Goal: Transaction & Acquisition: Download file/media

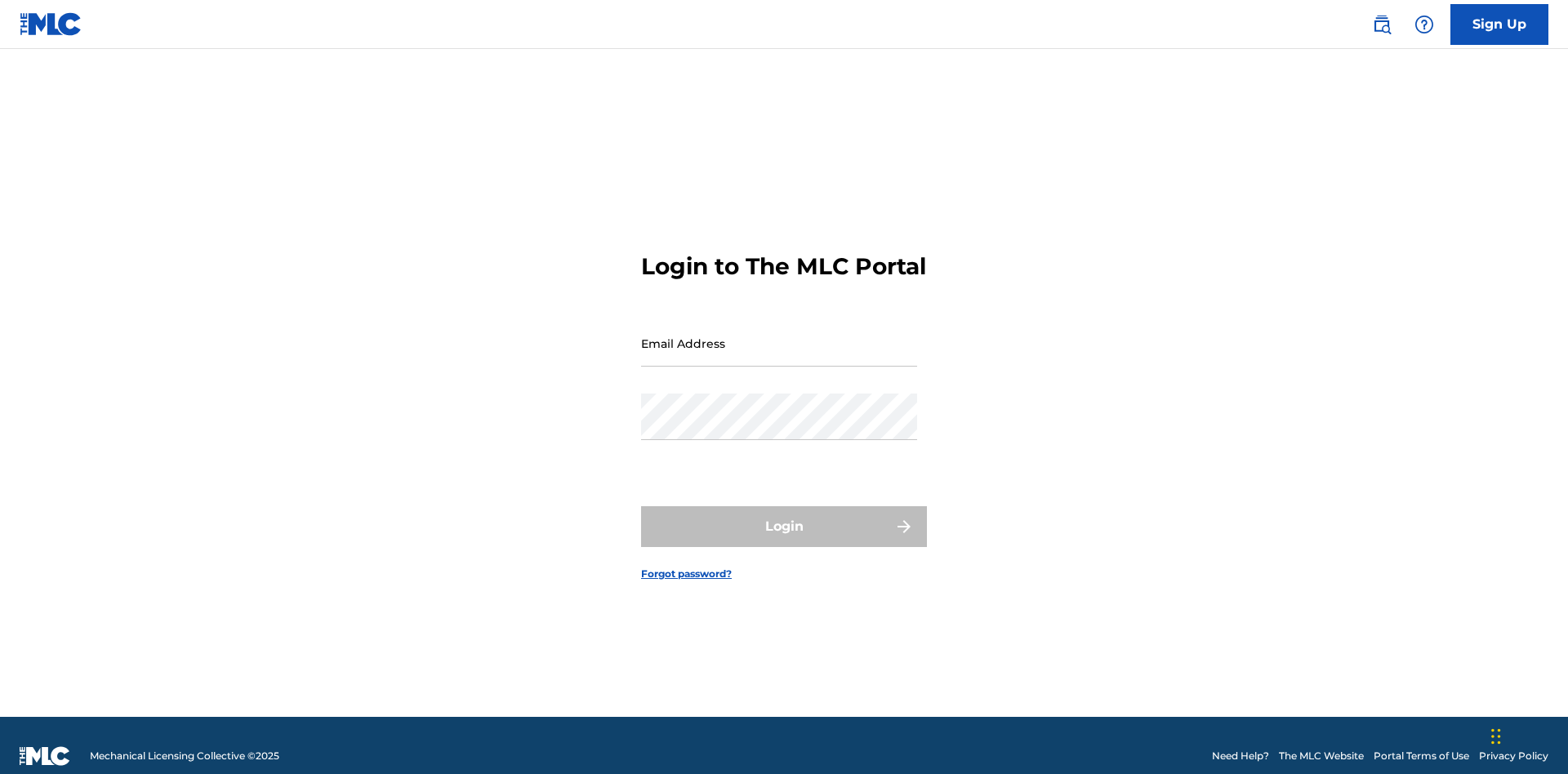
scroll to position [21, 0]
click at [779, 336] on input "Email Address" at bounding box center [779, 343] width 276 height 46
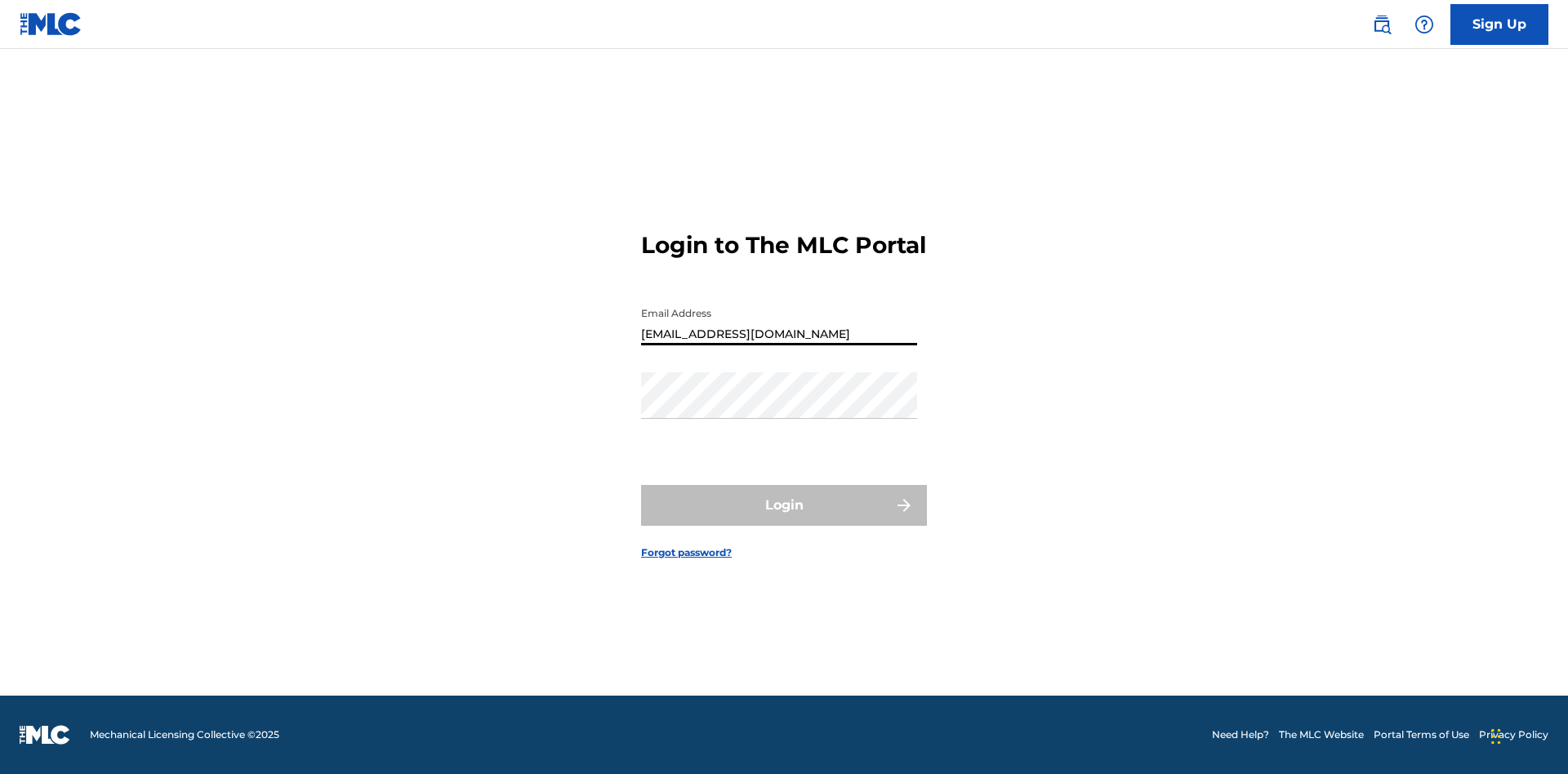
type input "[EMAIL_ADDRESS][DOMAIN_NAME]"
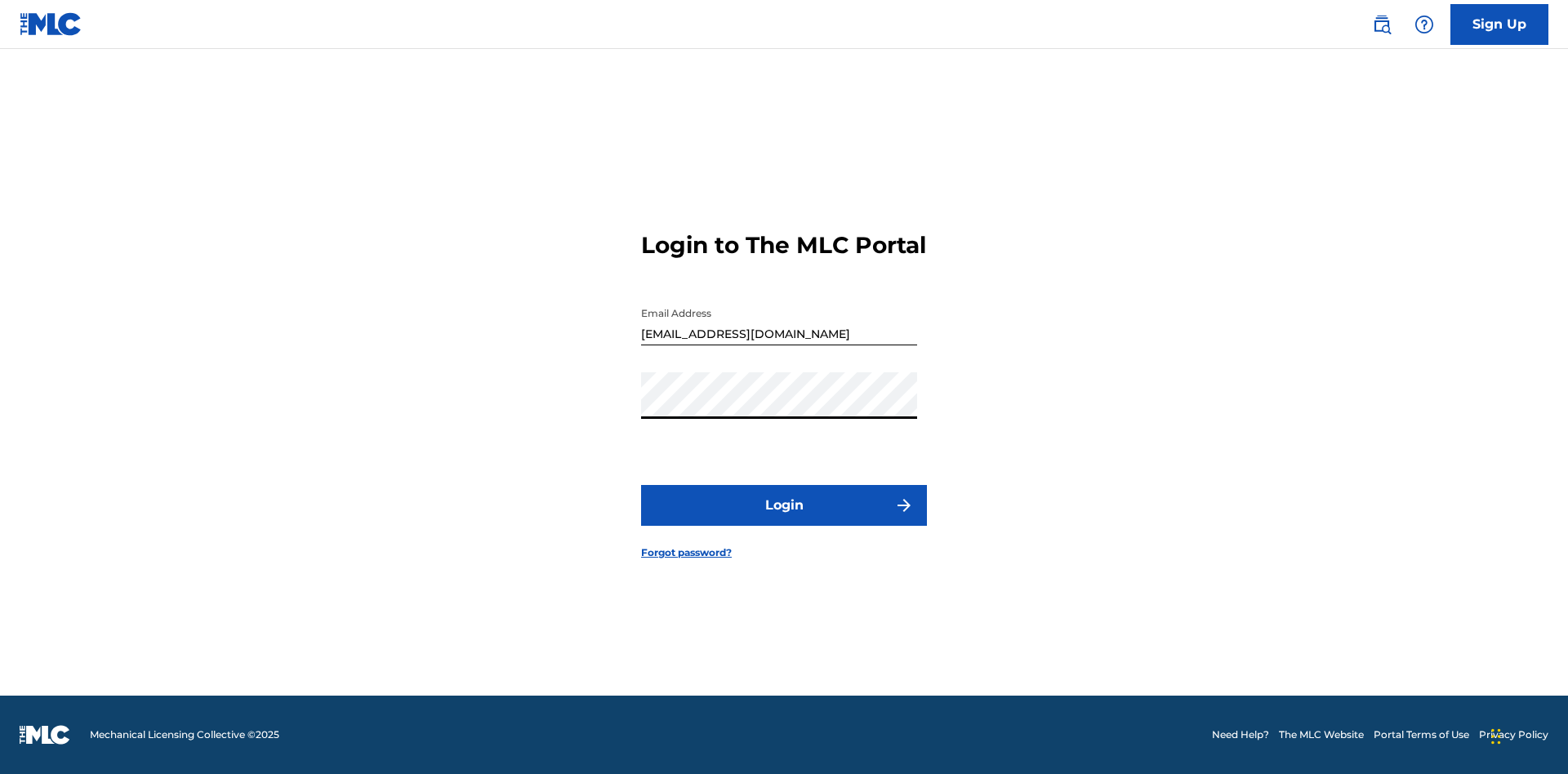
click at [784, 519] on button "Login" at bounding box center [784, 506] width 286 height 40
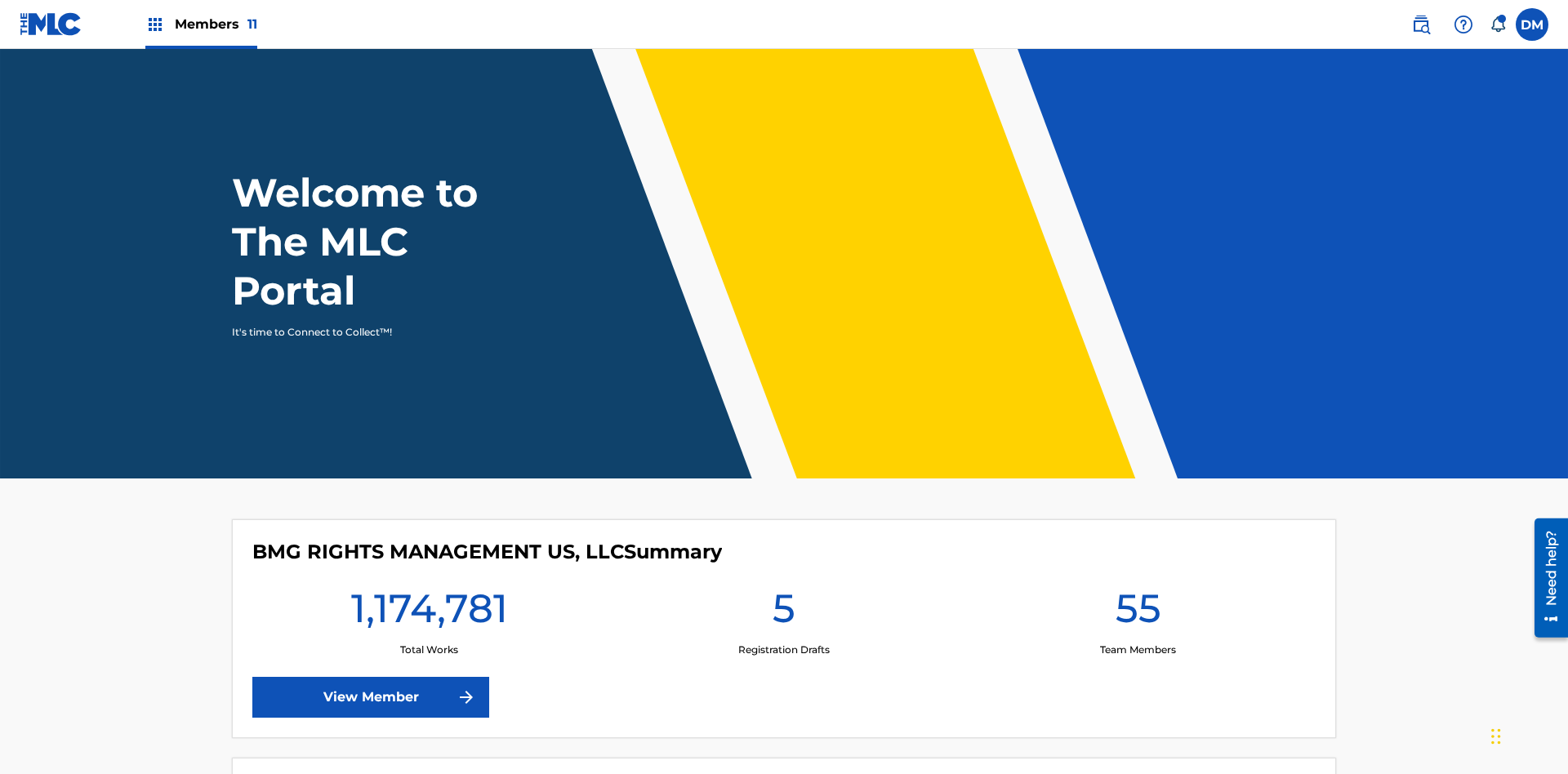
click at [201, 24] on span "Members 11" at bounding box center [216, 24] width 83 height 19
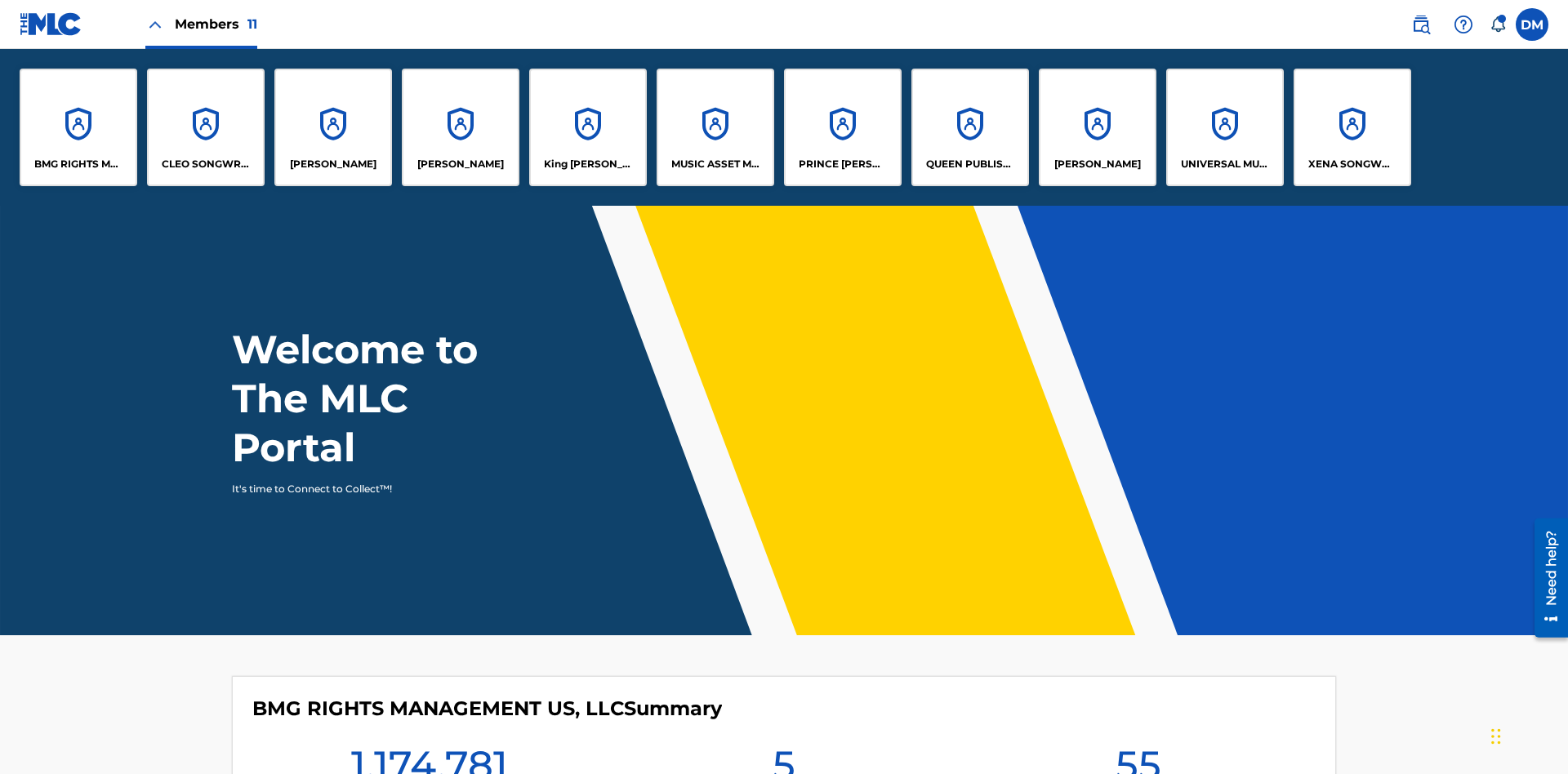
click at [1224, 164] on p "UNIVERSAL MUSIC PUB GROUP" at bounding box center [1225, 163] width 89 height 14
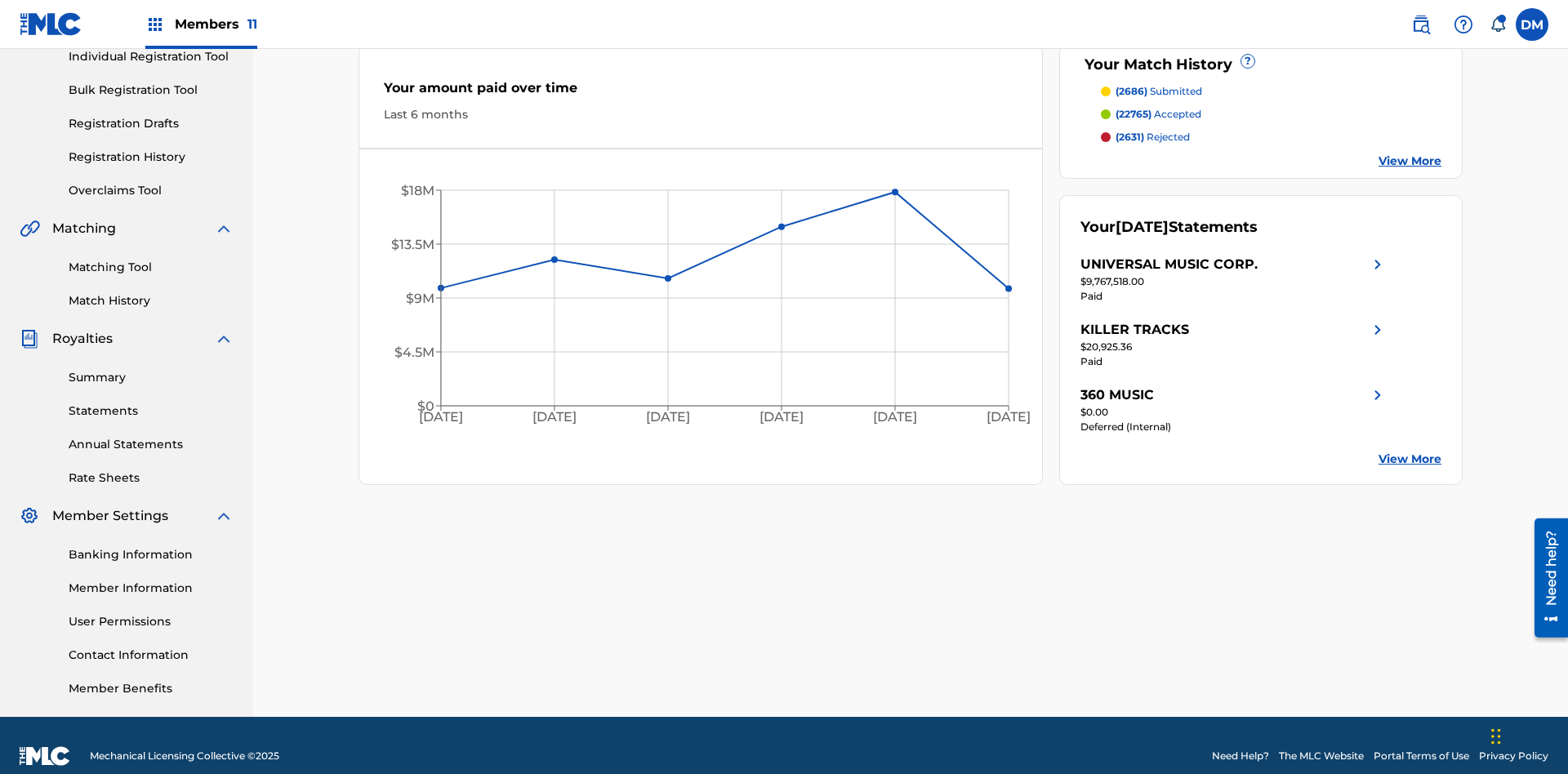
click at [151, 469] on link "Rate Sheets" at bounding box center [151, 478] width 165 height 17
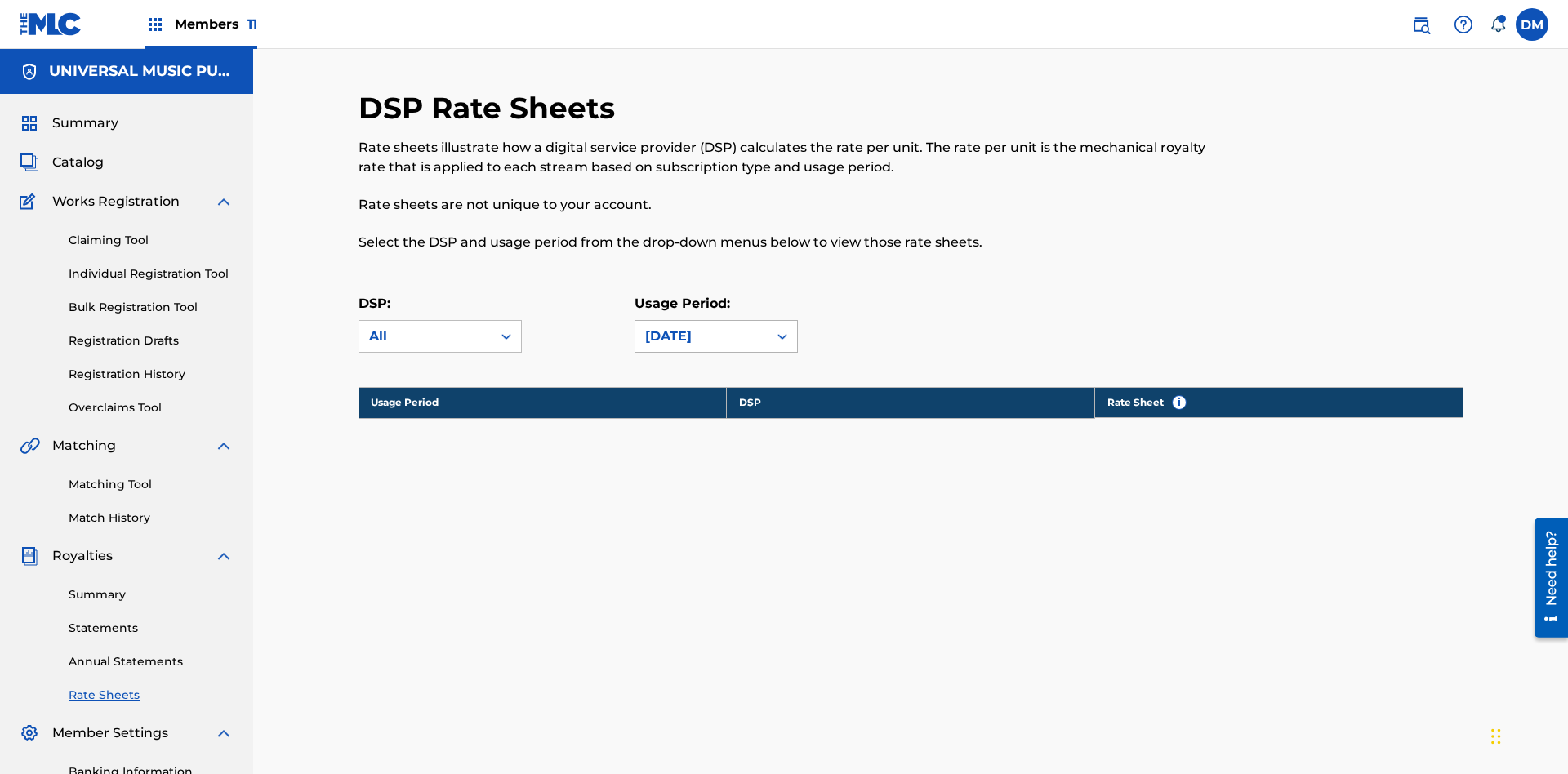
click at [716, 327] on div "[DATE]" at bounding box center [701, 337] width 112 height 19
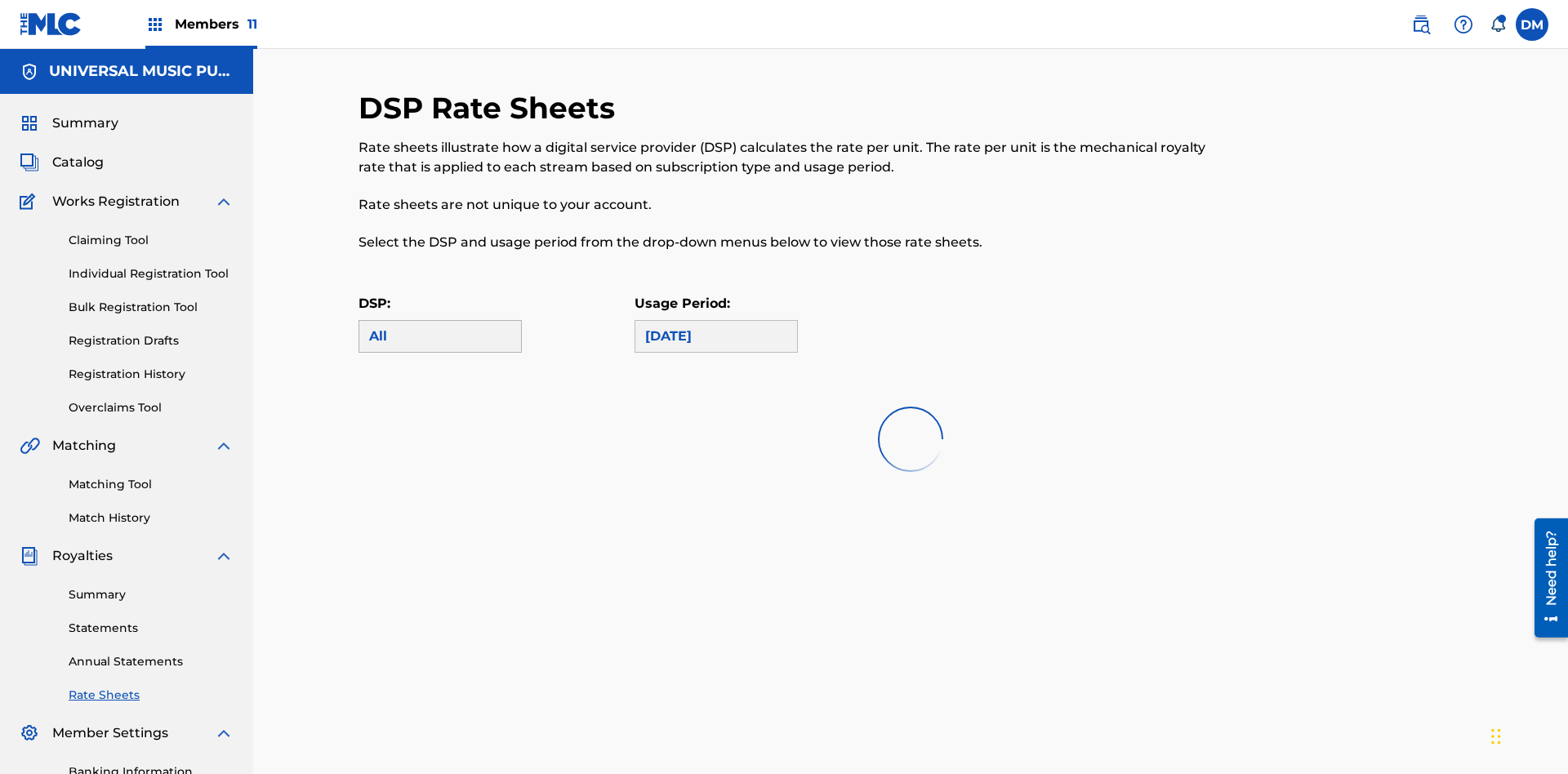
click at [440, 327] on div "All" at bounding box center [440, 337] width 142 height 19
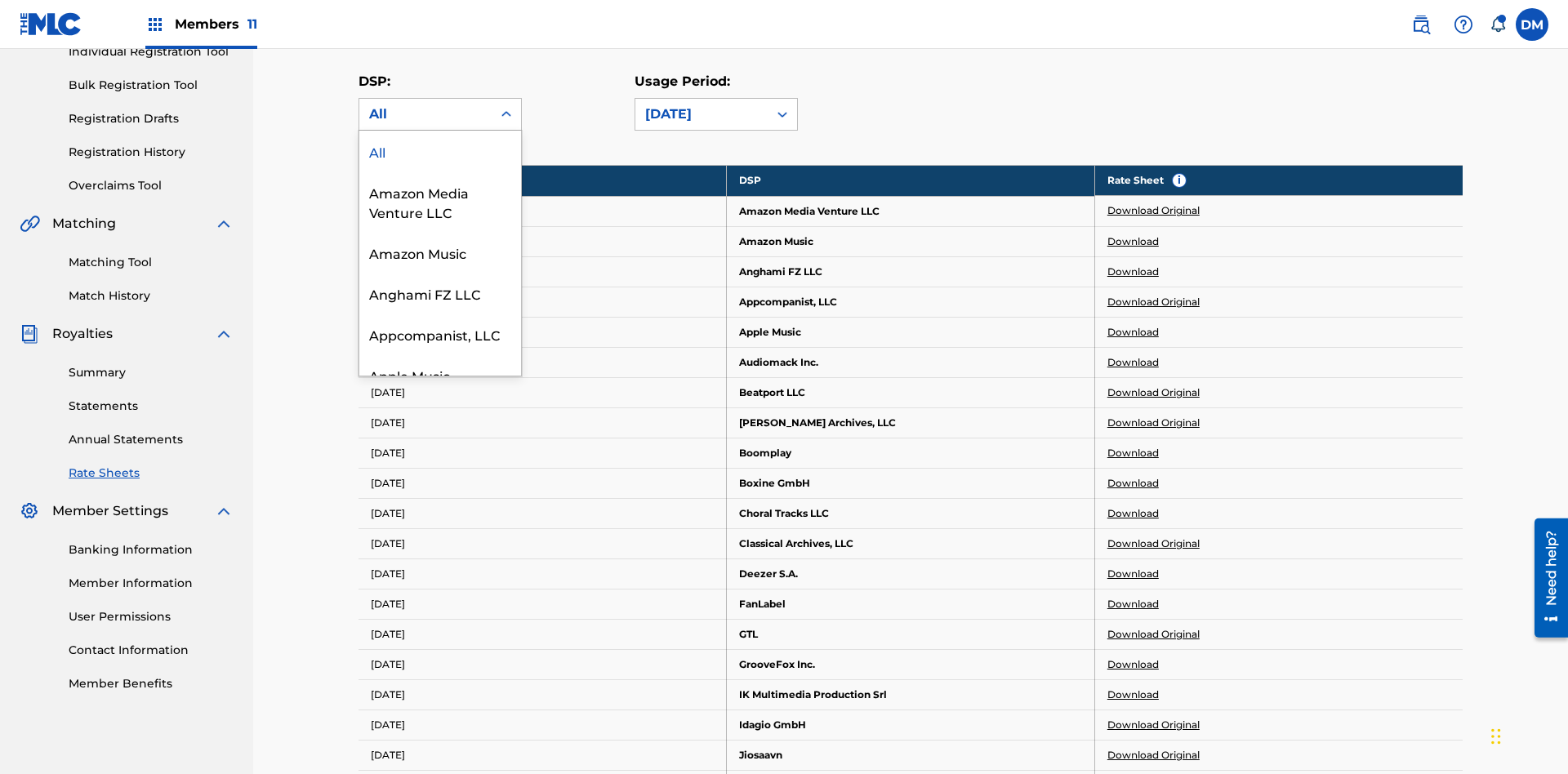
click at [440, 477] on div "Beatport LLC" at bounding box center [440, 457] width 162 height 40
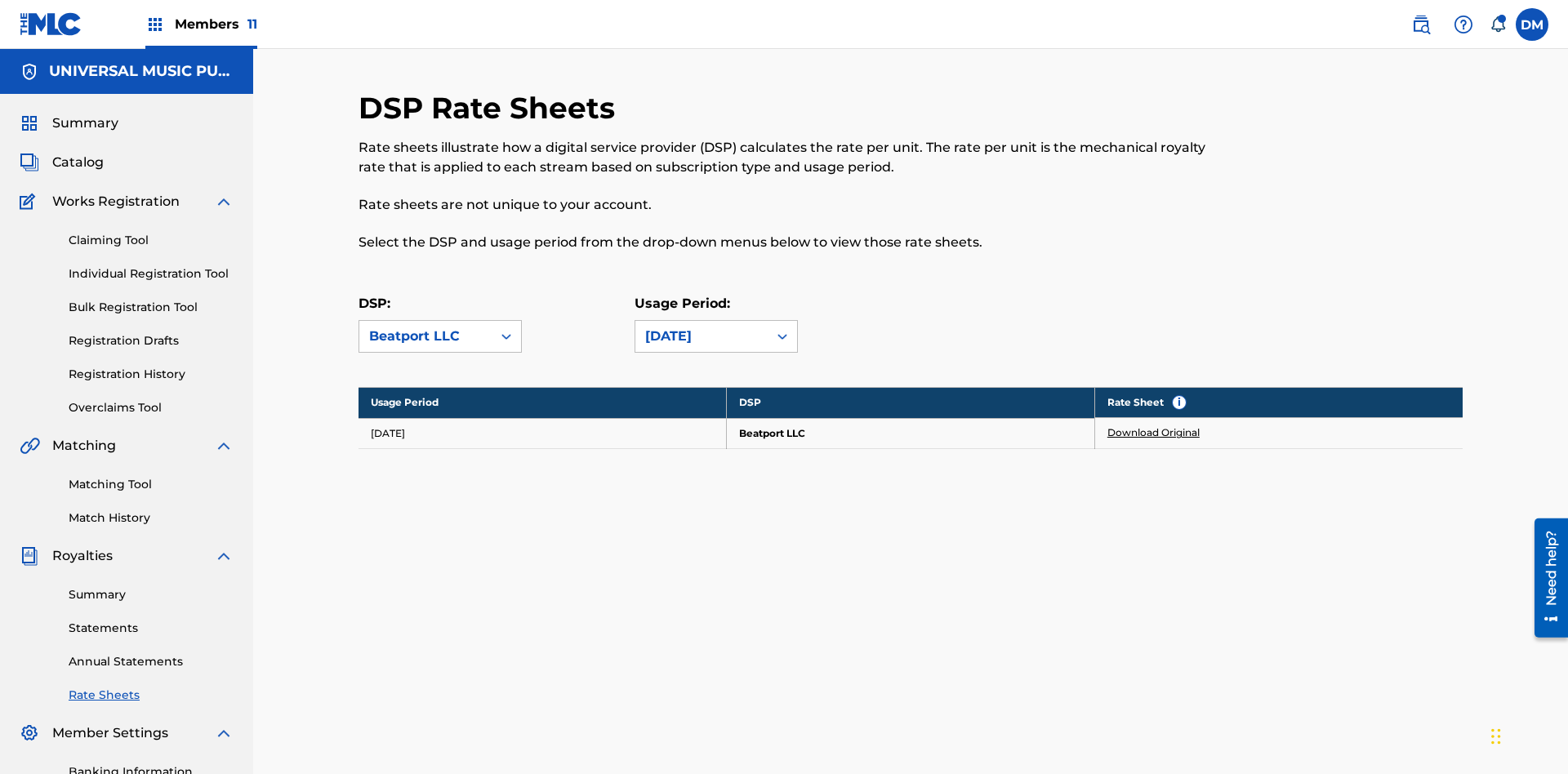
scroll to position [238, 0]
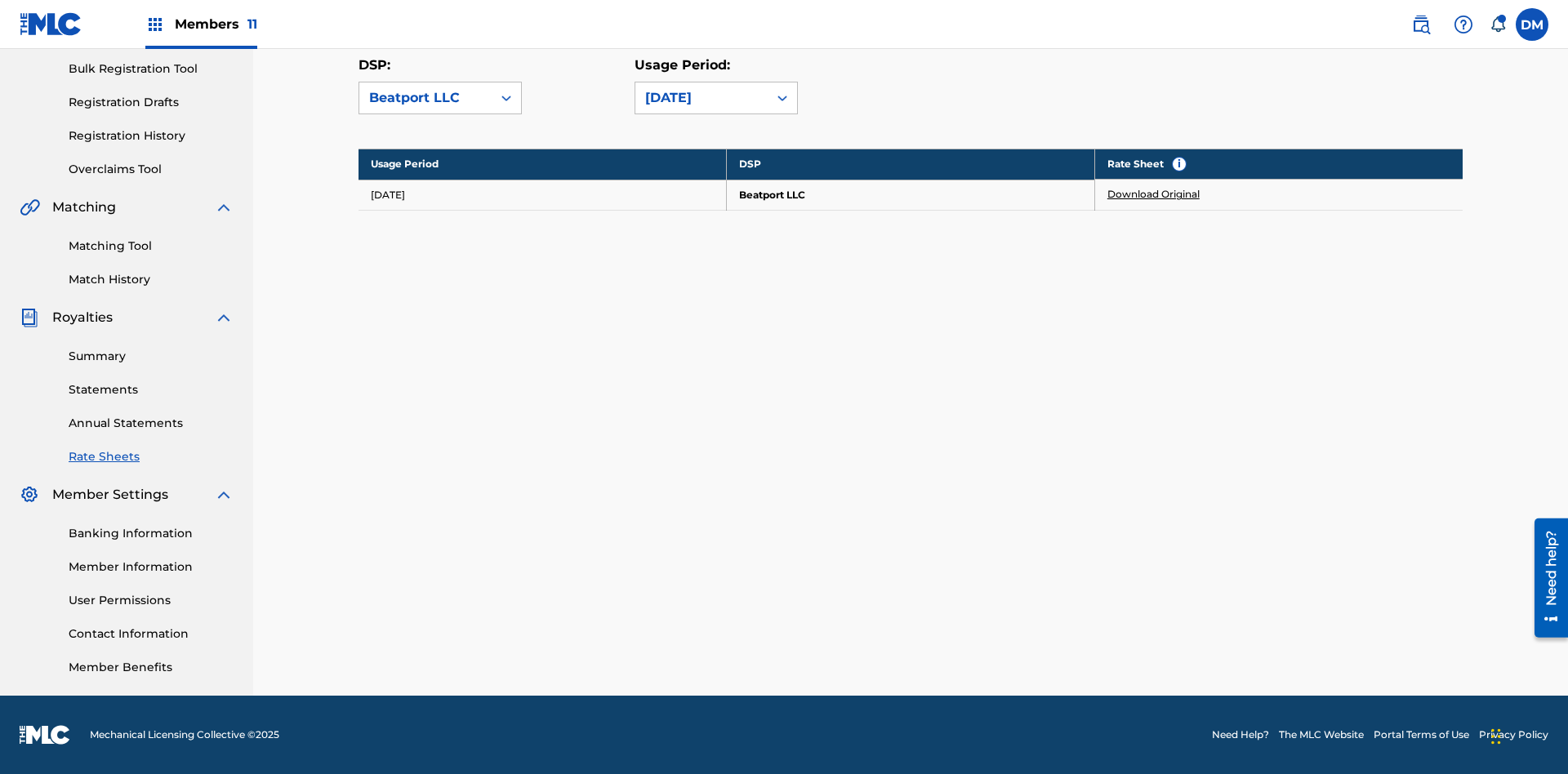
click at [1154, 194] on link "Download Original" at bounding box center [1154, 193] width 92 height 14
